Goal: Navigation & Orientation: Find specific page/section

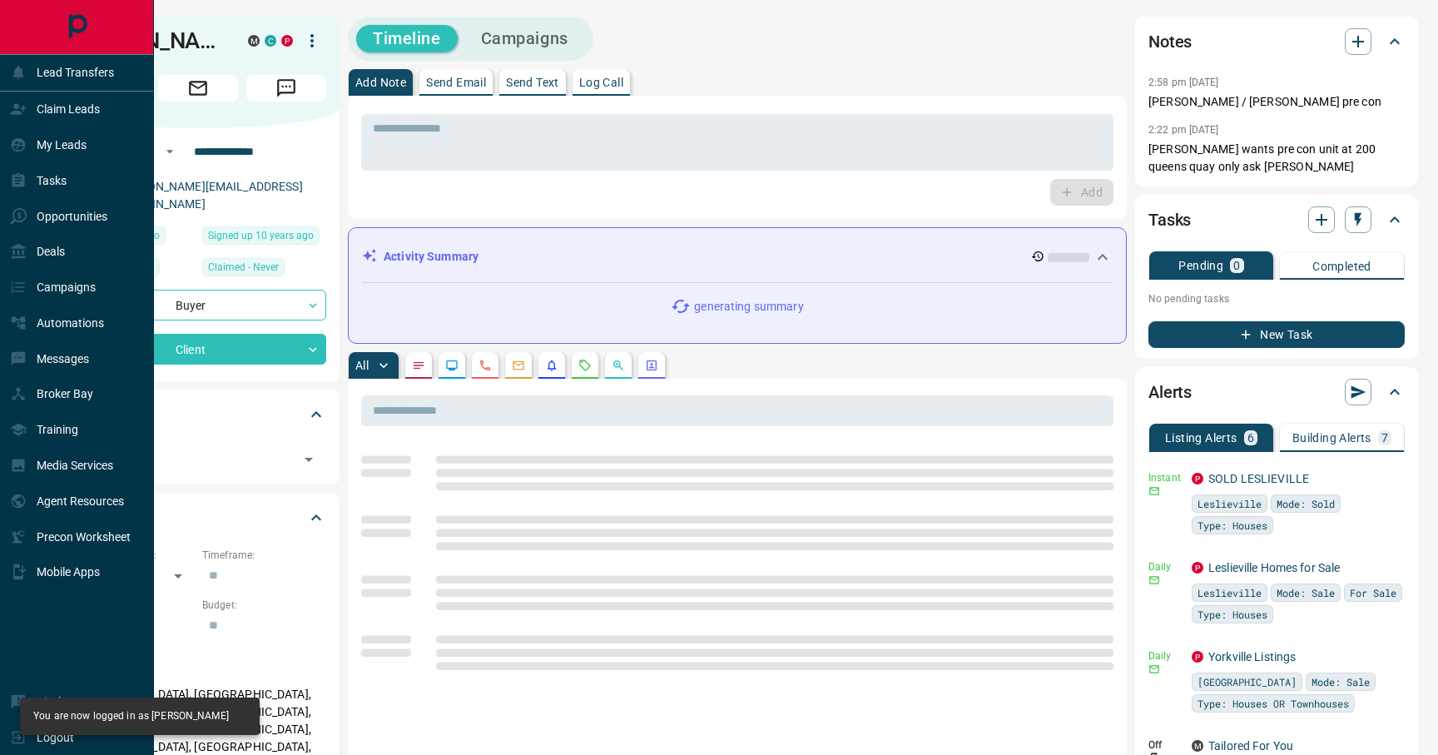
click at [77, 46] on div at bounding box center [76, 27] width 153 height 54
click at [77, 32] on icon "Main Page" at bounding box center [77, 26] width 18 height 24
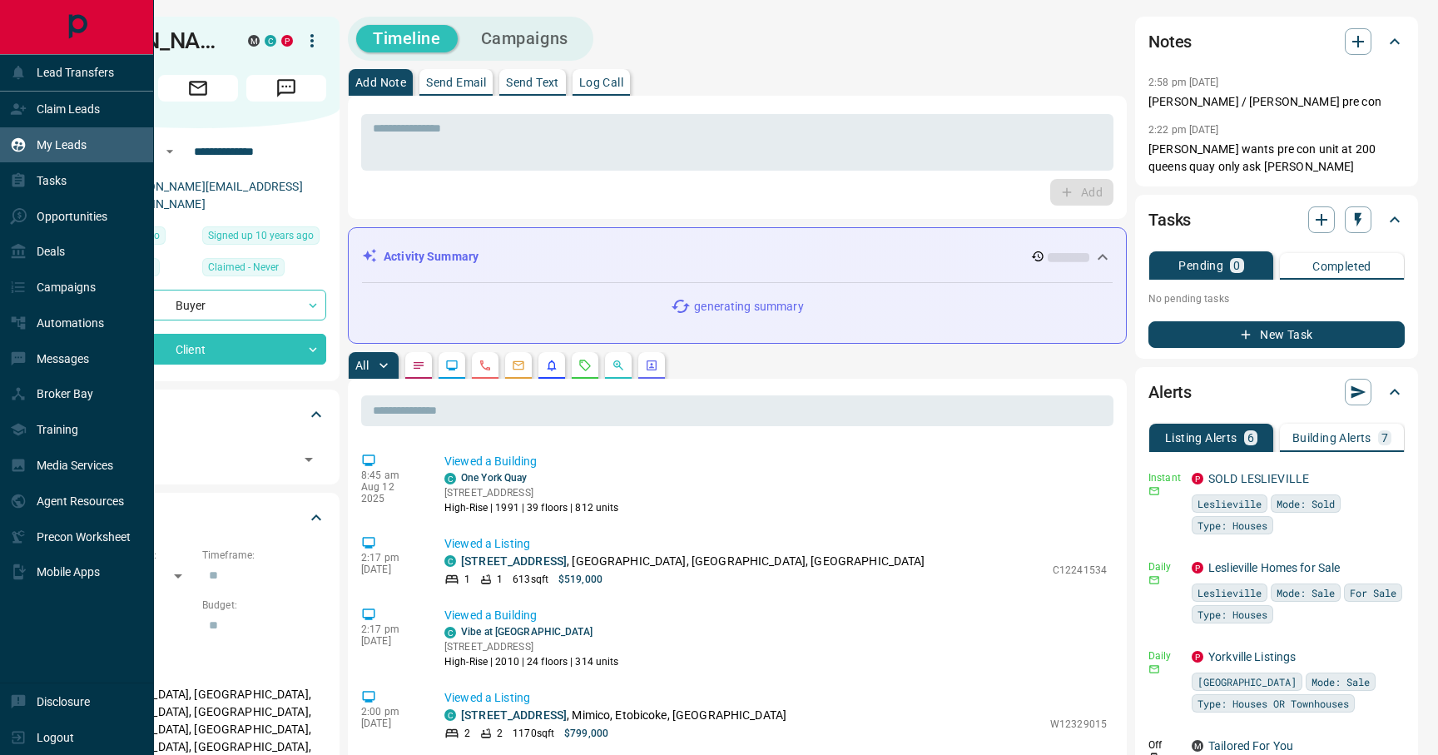
click at [66, 134] on div "My Leads" at bounding box center [48, 144] width 77 height 27
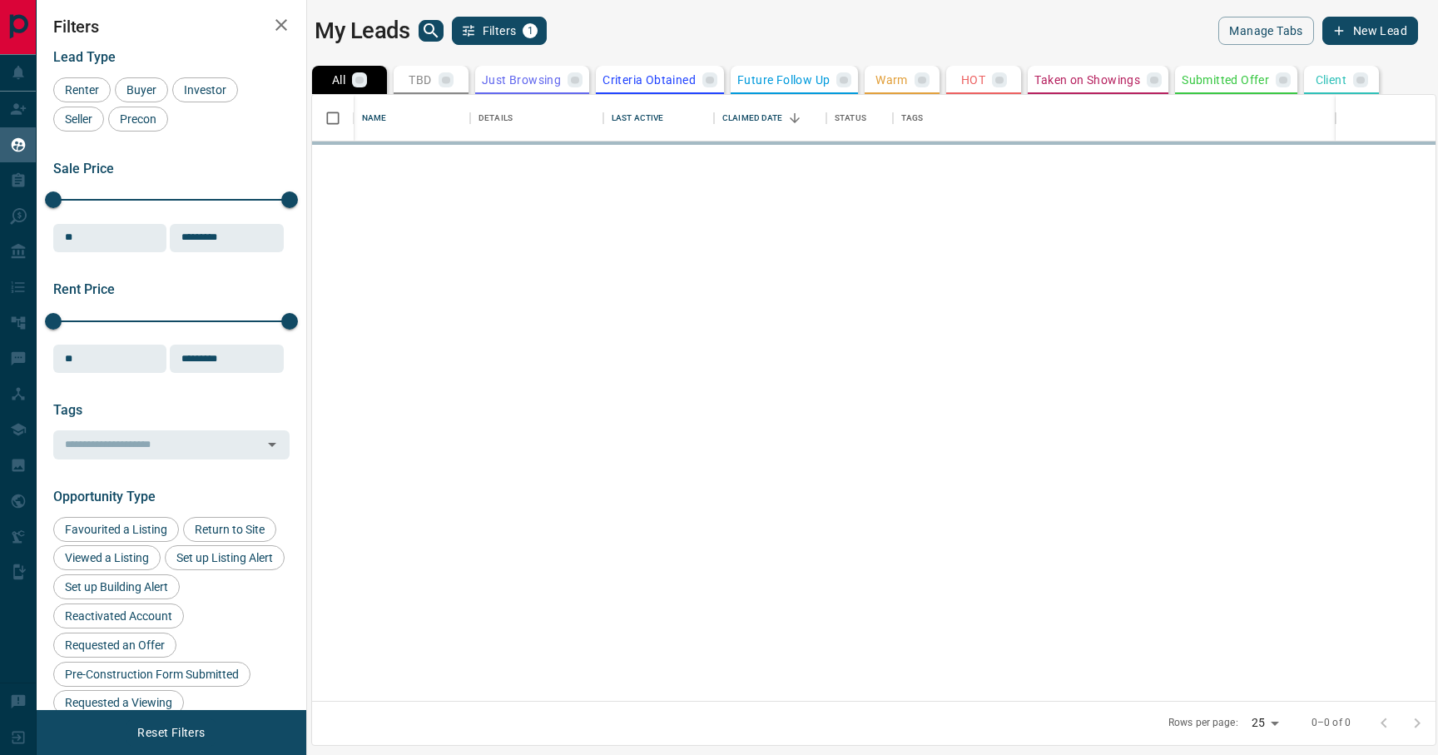
scroll to position [606, 1123]
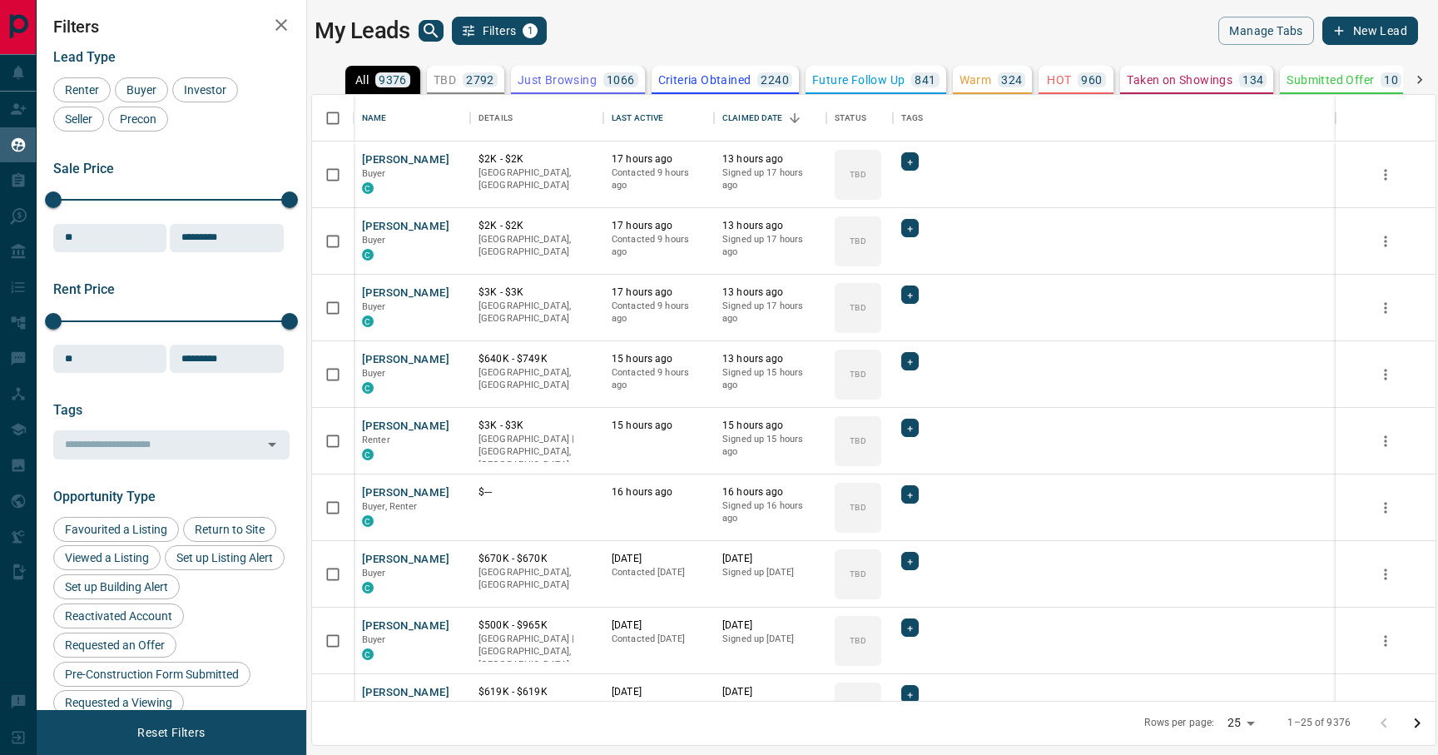
click at [851, 37] on div "My Leads Filters 1" at bounding box center [590, 31] width 552 height 28
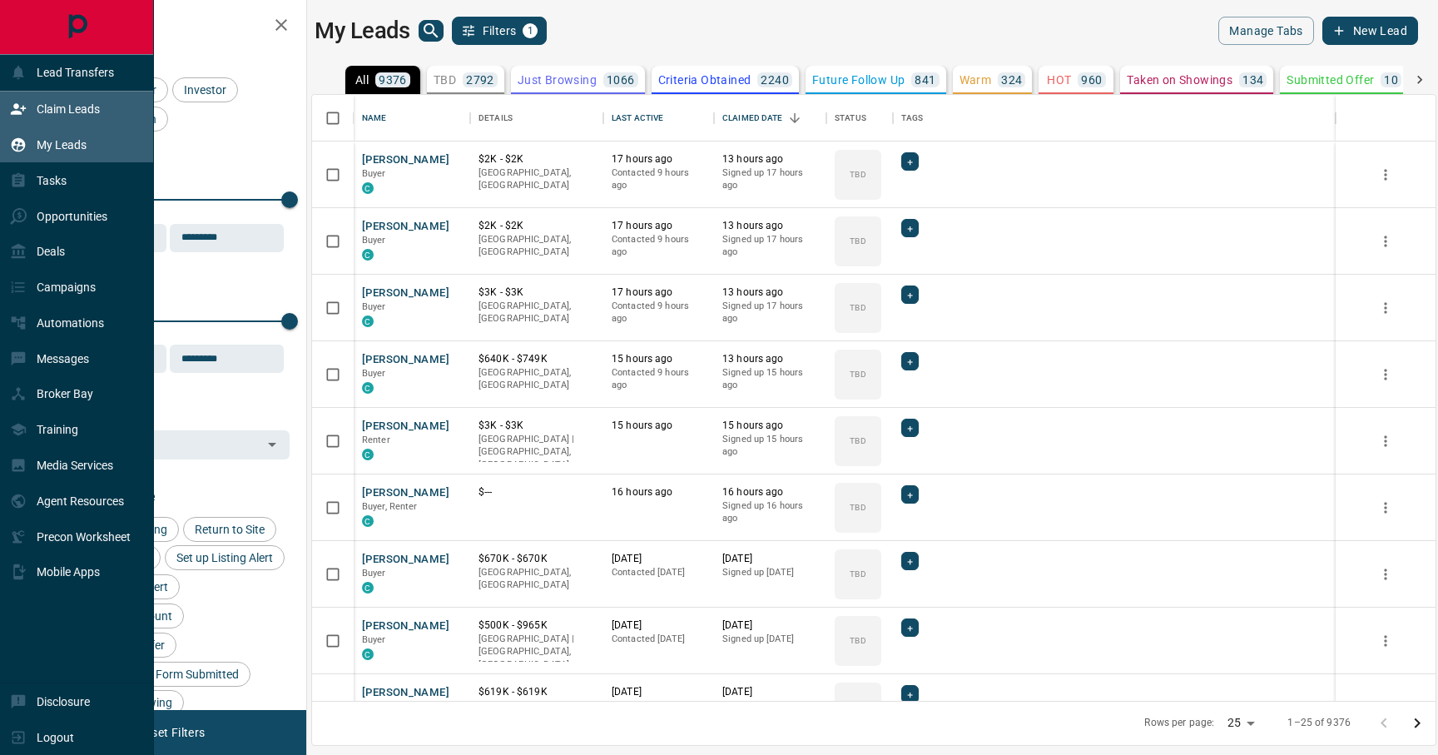
click at [66, 103] on p "Claim Leads" at bounding box center [68, 108] width 63 height 13
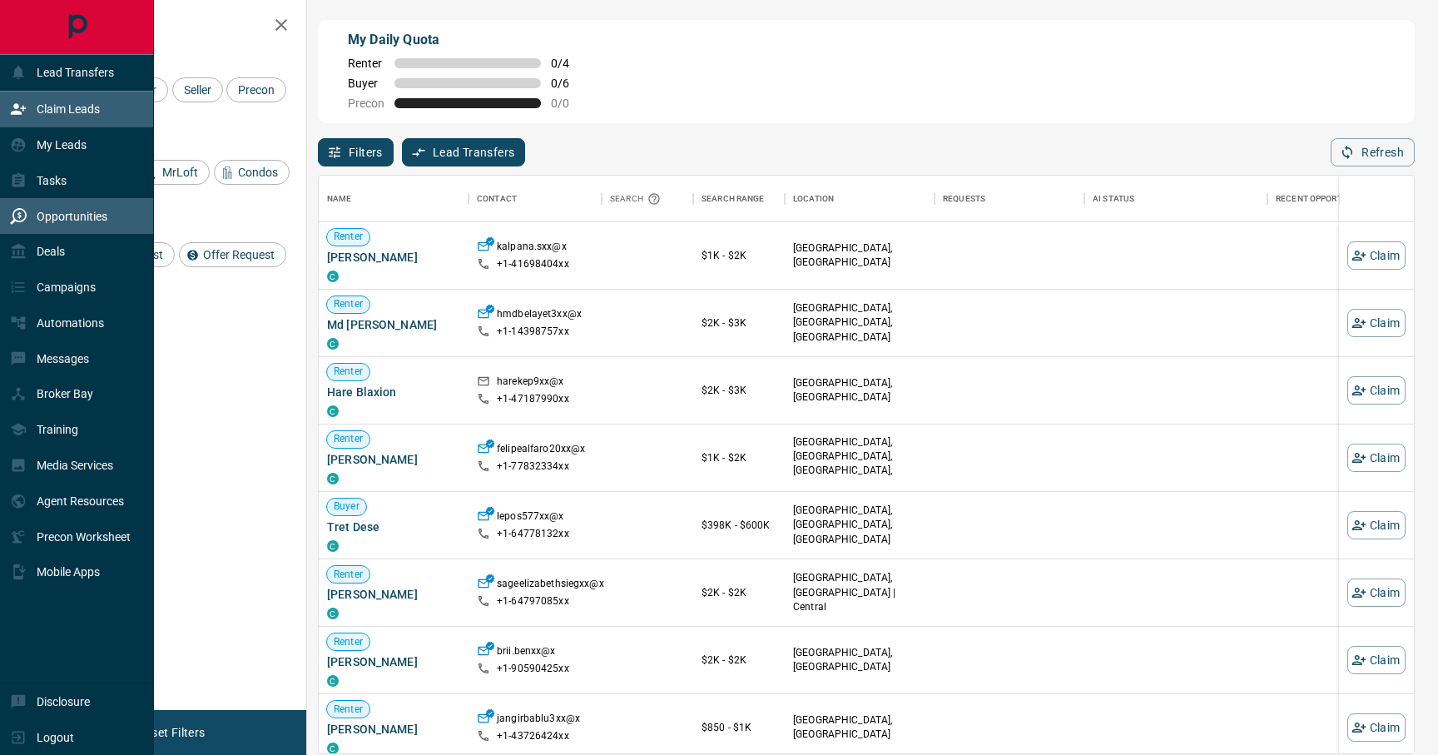
click at [67, 224] on div "Opportunities" at bounding box center [58, 215] width 97 height 27
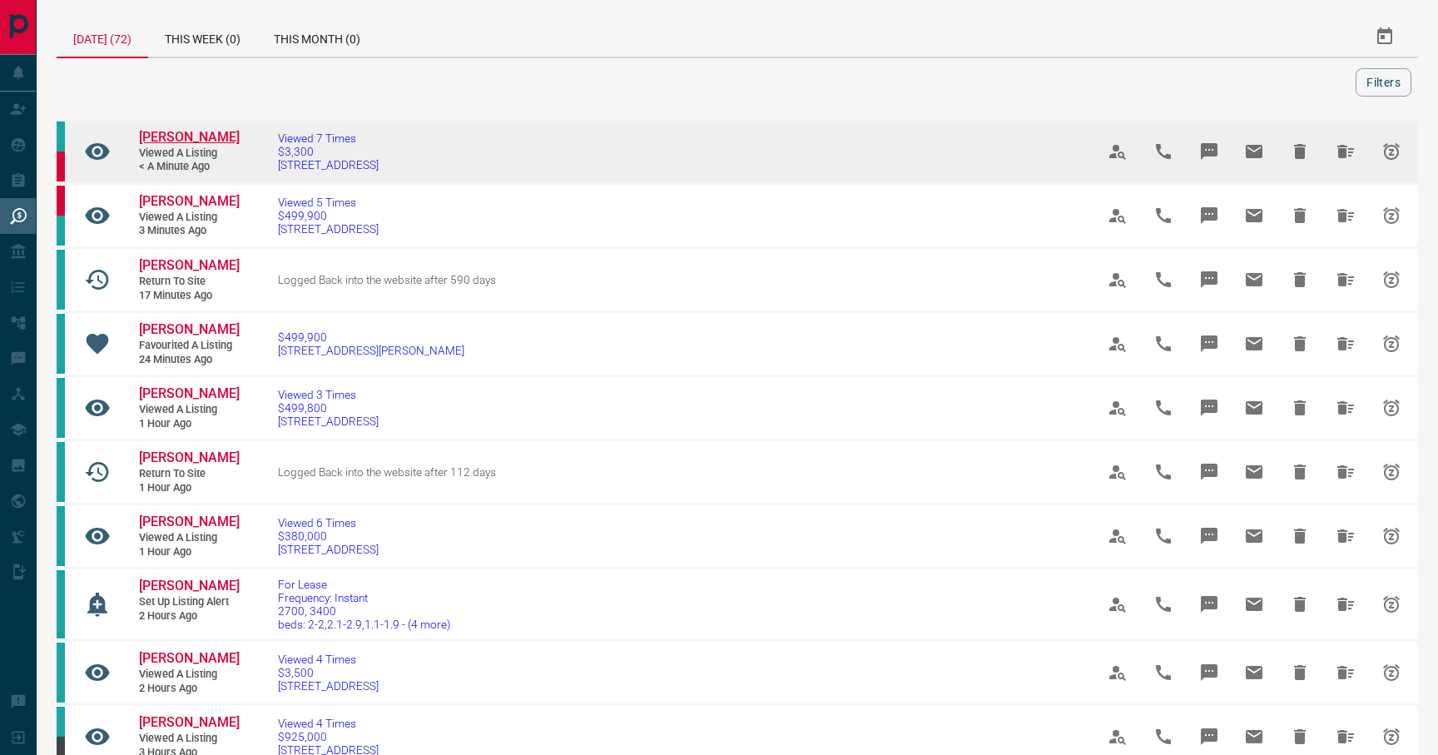
click at [186, 140] on span "[PERSON_NAME]" at bounding box center [189, 137] width 101 height 16
